Goal: Information Seeking & Learning: Learn about a topic

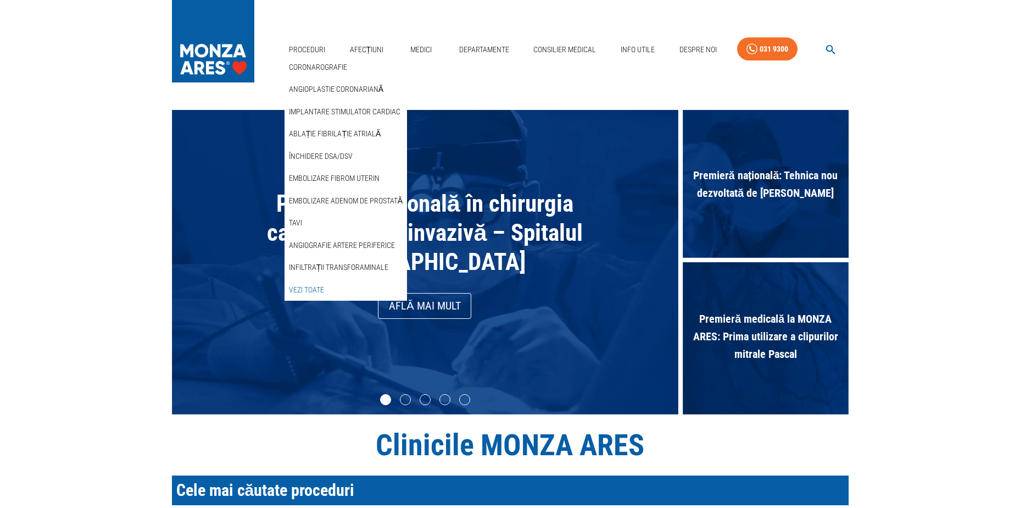
click at [315, 287] on link "Vezi Toate" at bounding box center [307, 290] width 40 height 18
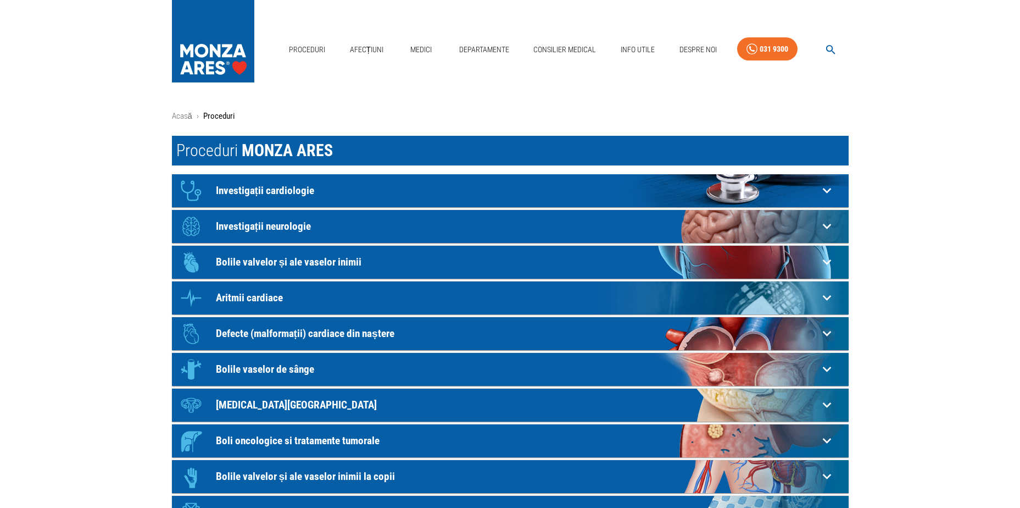
click at [564, 237] on div "Icon Investigații neurologie" at bounding box center [497, 226] width 644 height 33
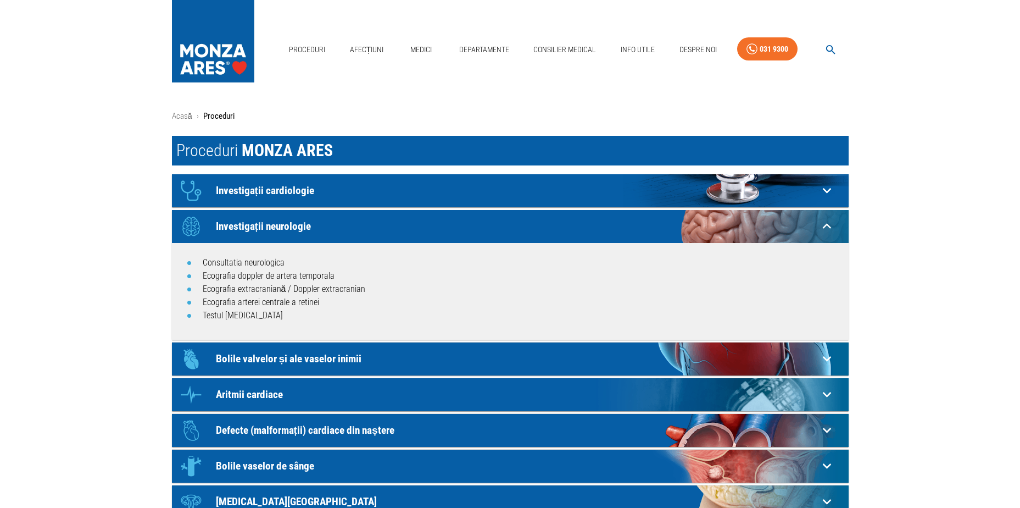
click at [567, 227] on p "Investigații neurologie" at bounding box center [517, 226] width 603 height 12
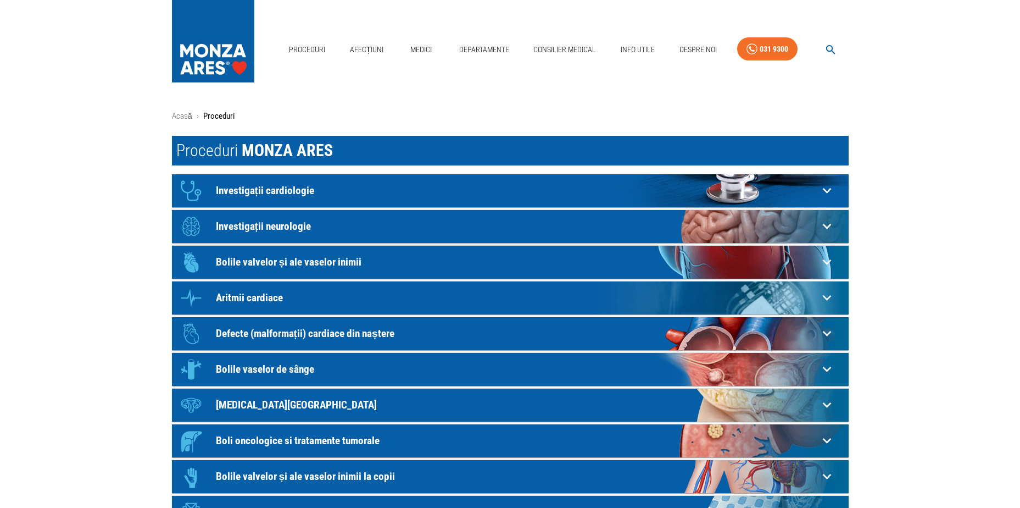
click at [441, 186] on p "Investigații cardiologie" at bounding box center [517, 191] width 603 height 12
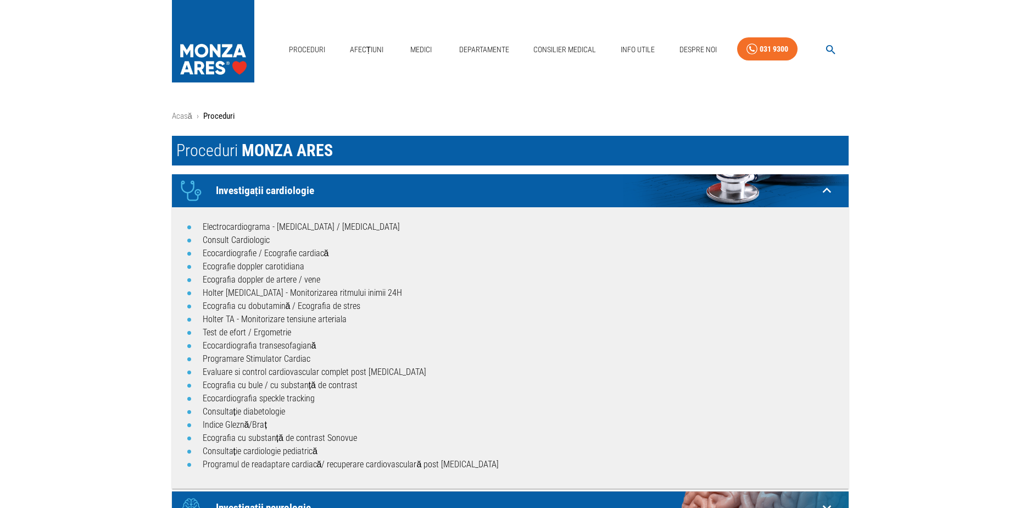
click at [441, 186] on p "Investigații cardiologie" at bounding box center [517, 191] width 603 height 12
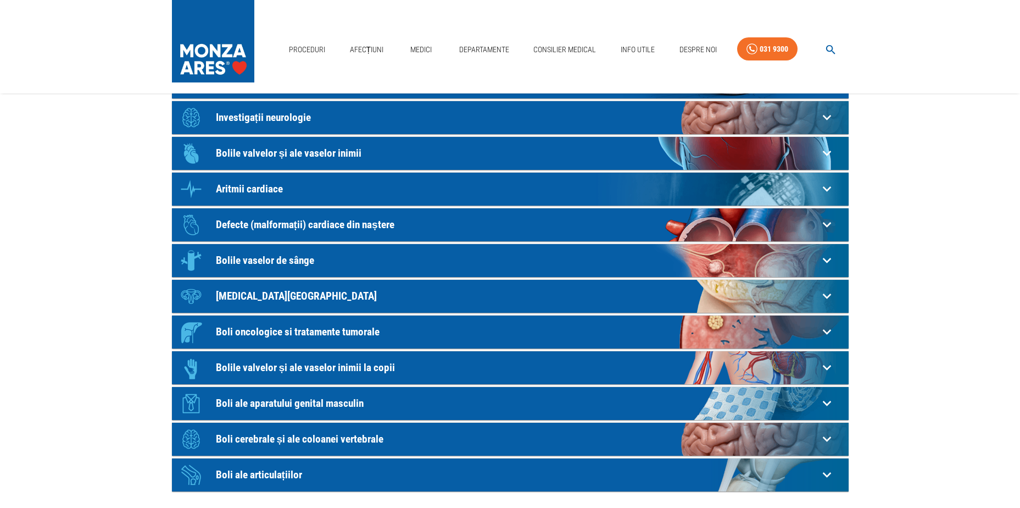
scroll to position [110, 0]
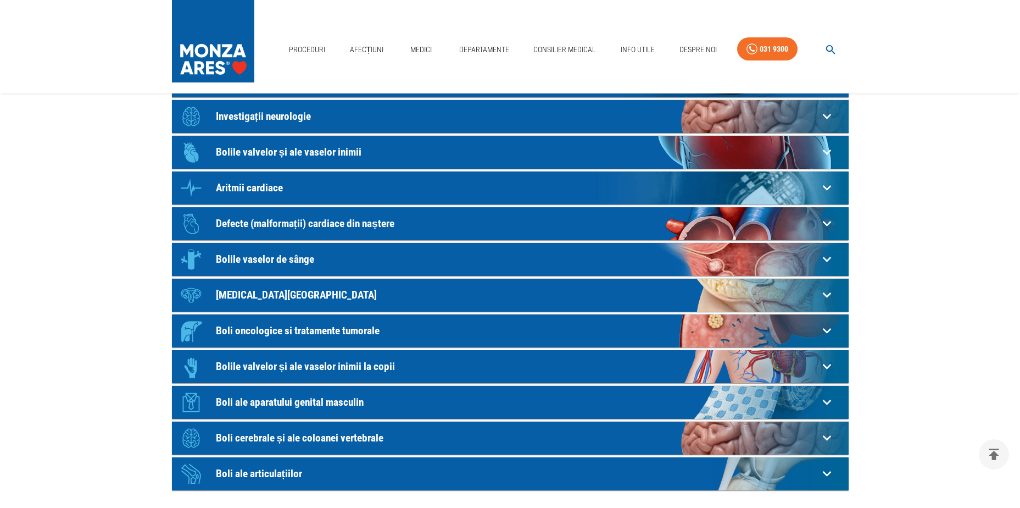
click at [341, 437] on p "Boli cerebrale și ale coloanei vertebrale" at bounding box center [517, 438] width 603 height 12
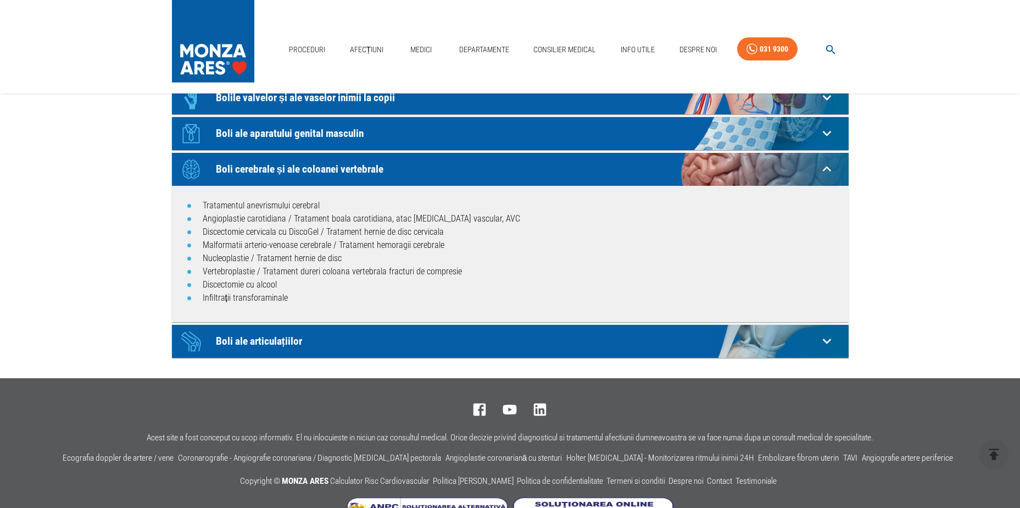
scroll to position [385, 0]
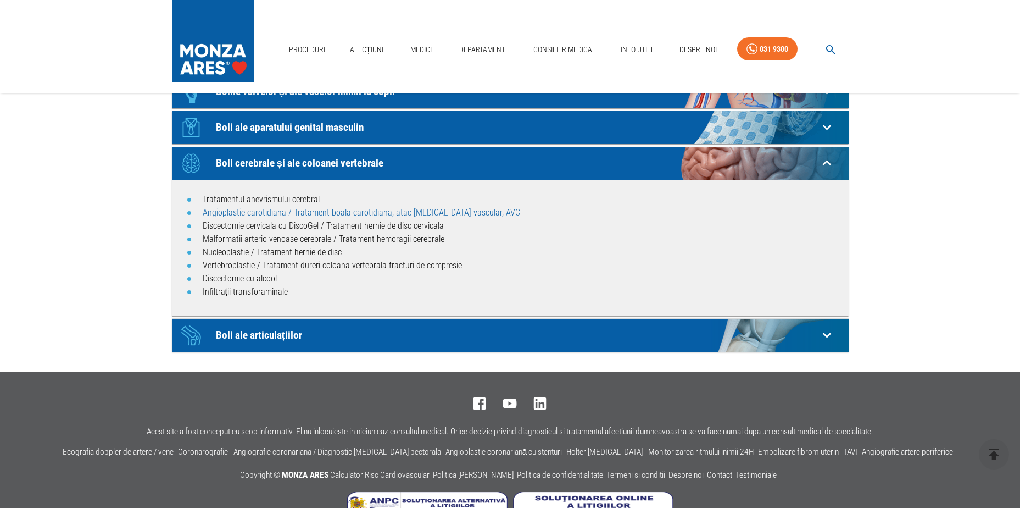
click at [431, 211] on link "Angioplastie carotidiana / Tratament boala carotidiana, atac [MEDICAL_DATA] vas…" at bounding box center [362, 212] width 318 height 10
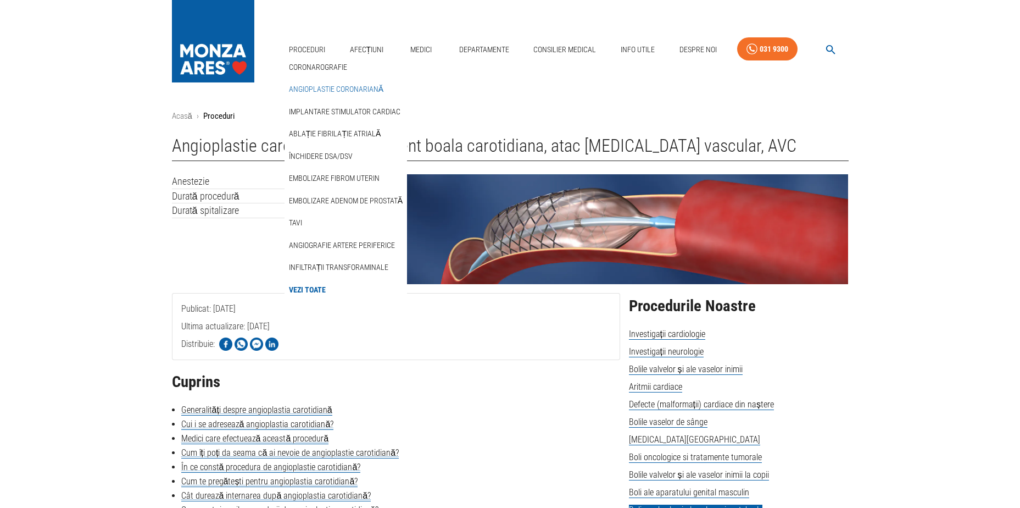
click at [332, 88] on link "Angioplastie coronariană" at bounding box center [336, 89] width 99 height 18
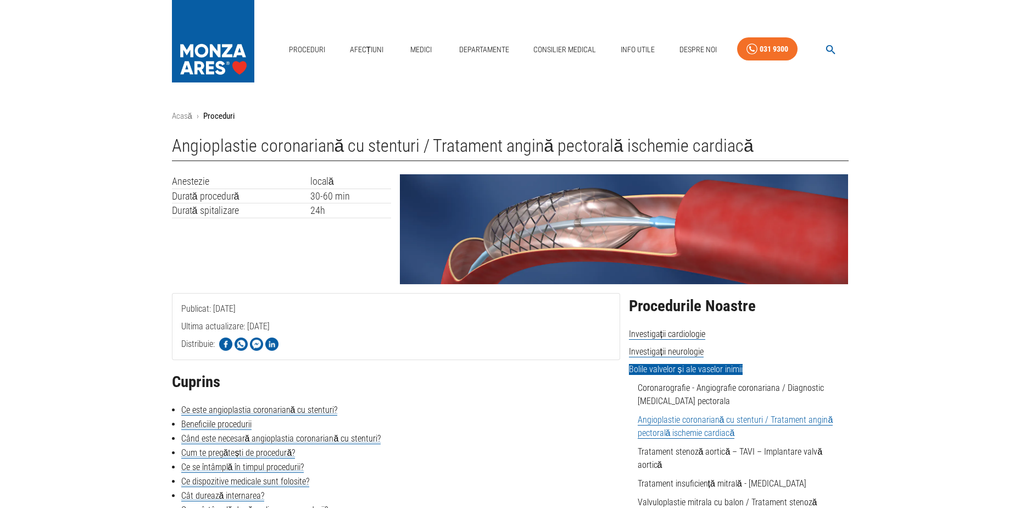
click at [828, 45] on icon "button" at bounding box center [831, 49] width 13 height 13
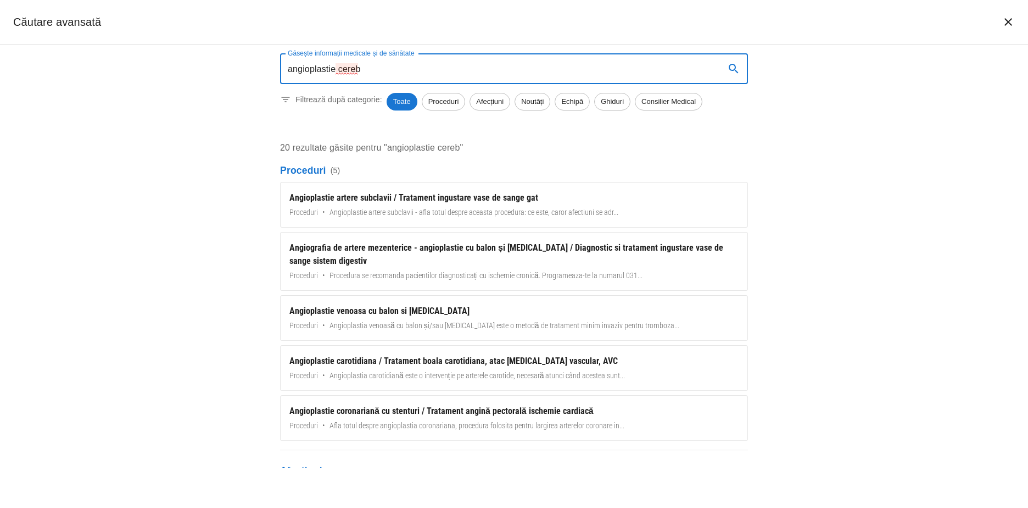
type input "angioplastie cereb"
click at [1009, 21] on icon "închide căutarea" at bounding box center [1009, 22] width 8 height 8
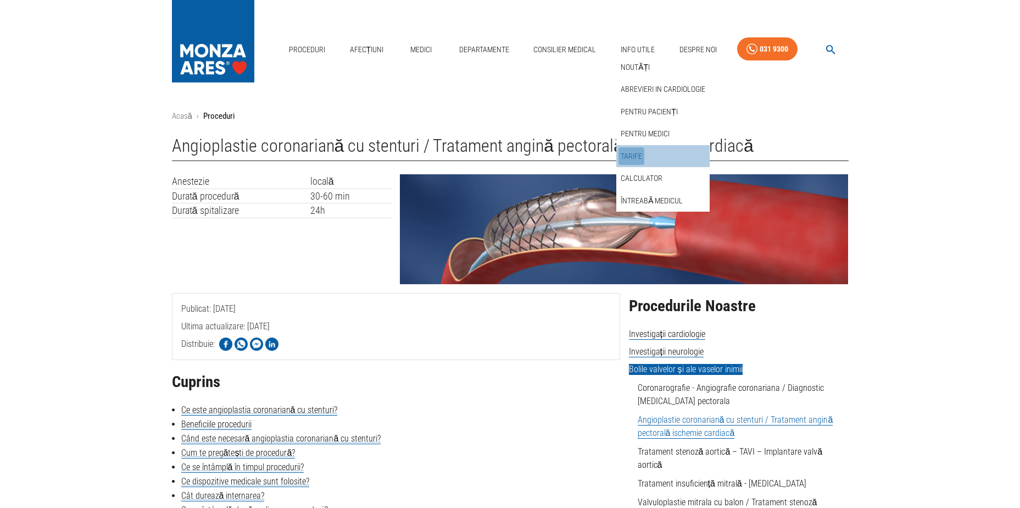
click at [639, 153] on link "Tarife" at bounding box center [632, 156] width 26 height 18
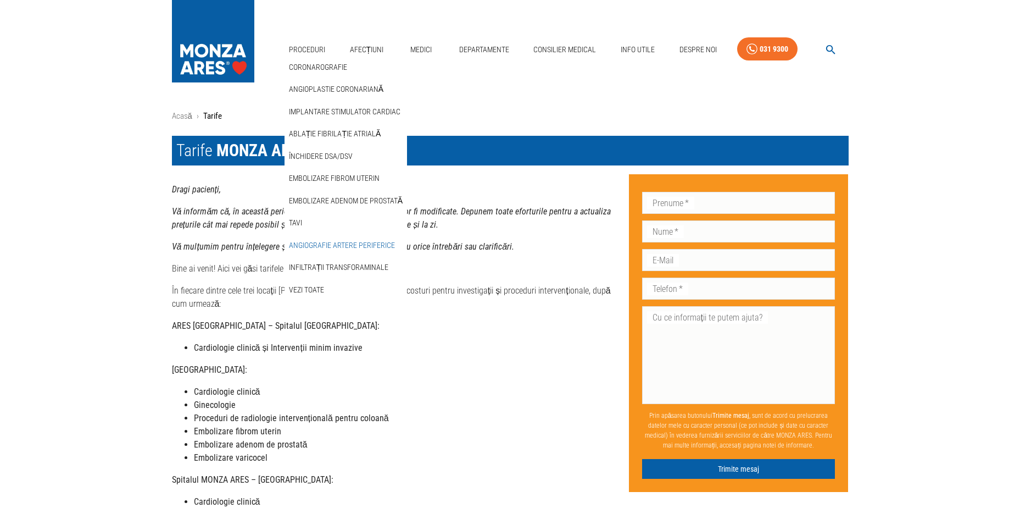
click at [372, 244] on link "Angiografie artere periferice" at bounding box center [342, 245] width 110 height 18
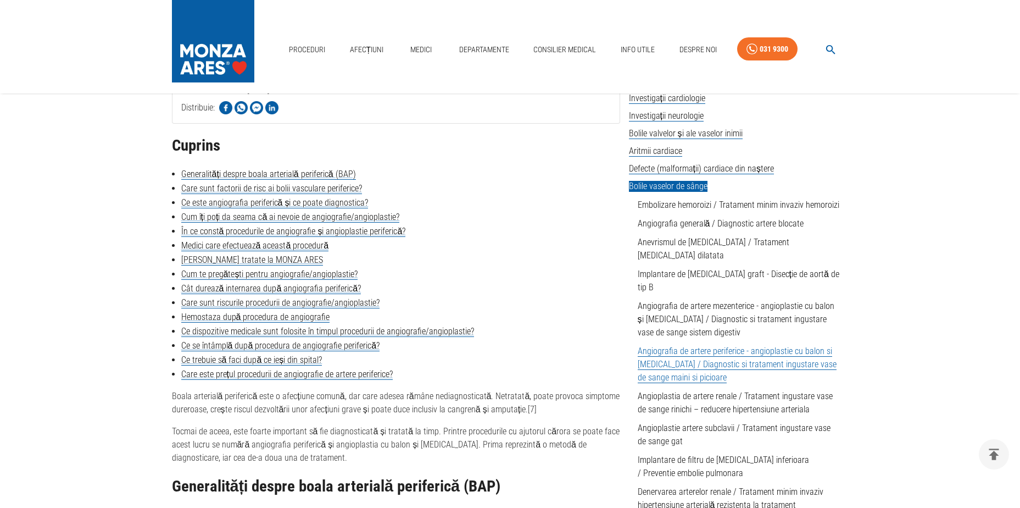
scroll to position [275, 0]
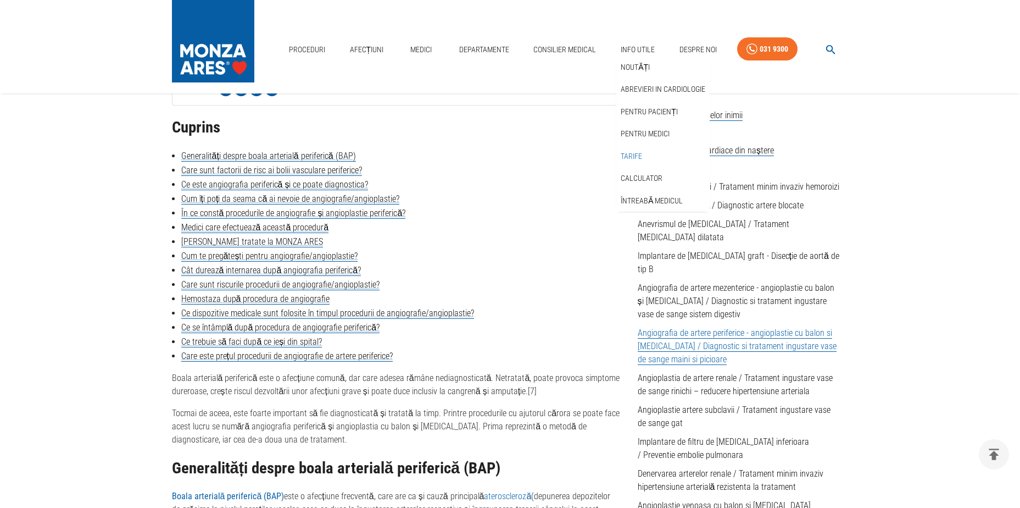
click at [637, 155] on link "Tarife" at bounding box center [632, 156] width 26 height 18
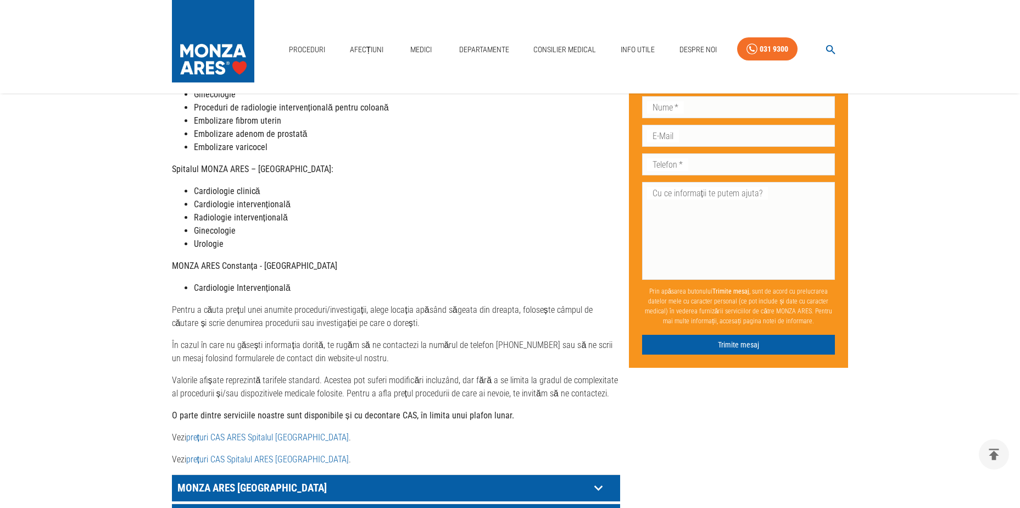
scroll to position [440, 0]
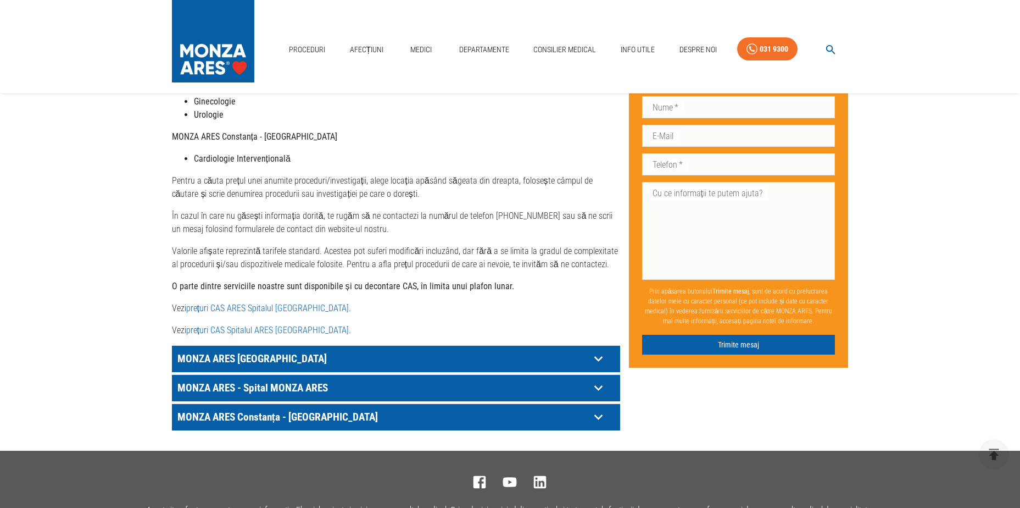
click at [273, 325] on link "prețuri CAS Spitalul ARES [GEOGRAPHIC_DATA]" at bounding box center [267, 330] width 163 height 10
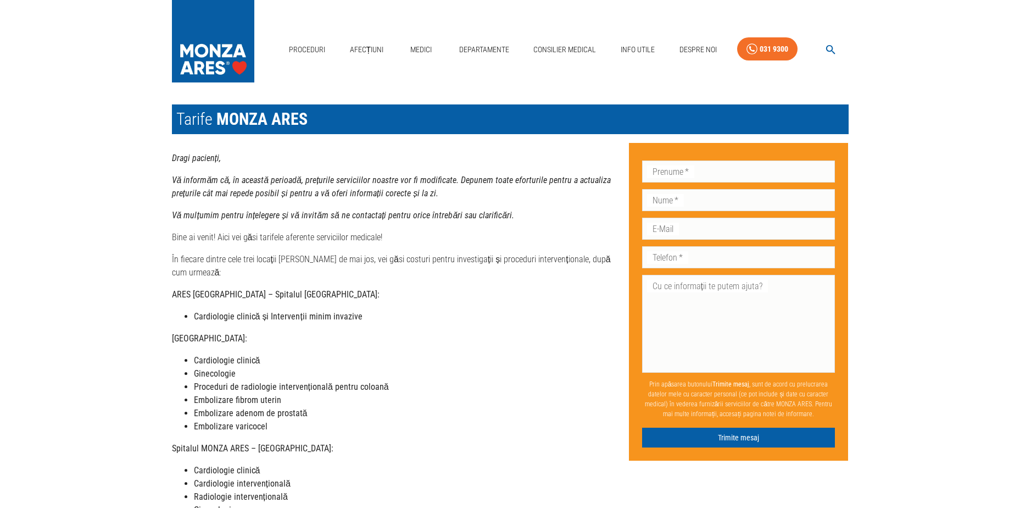
scroll to position [0, 0]
